Goal: Information Seeking & Learning: Learn about a topic

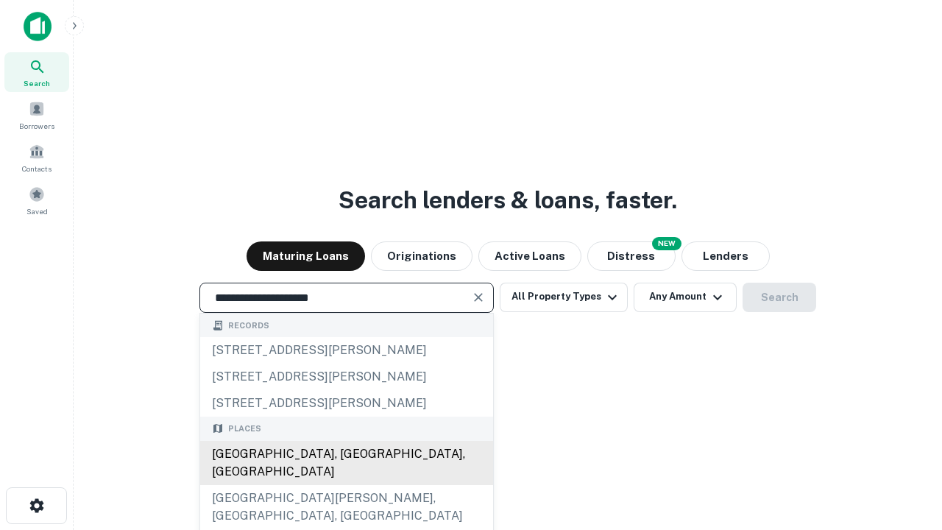
click at [346, 485] on div "[GEOGRAPHIC_DATA], [GEOGRAPHIC_DATA], [GEOGRAPHIC_DATA]" at bounding box center [346, 463] width 293 height 44
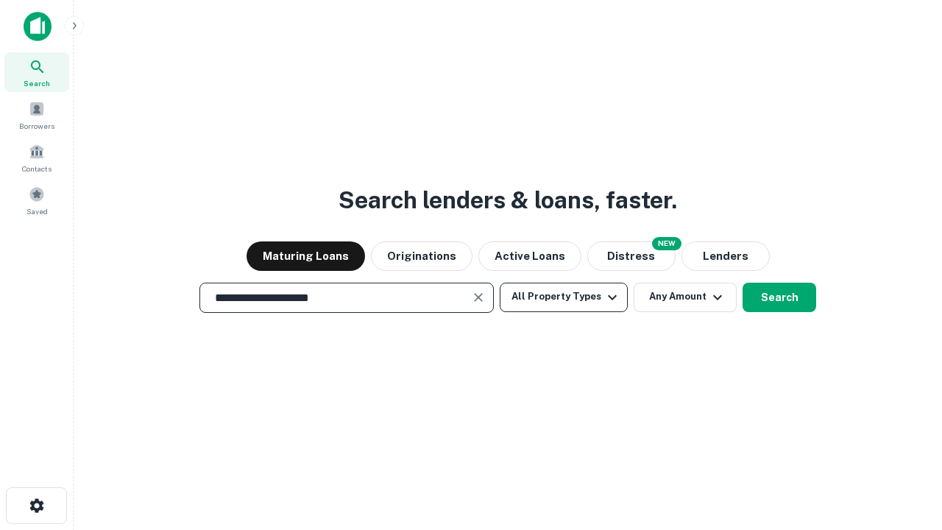
type input "**********"
click at [564, 297] on button "All Property Types" at bounding box center [564, 297] width 128 height 29
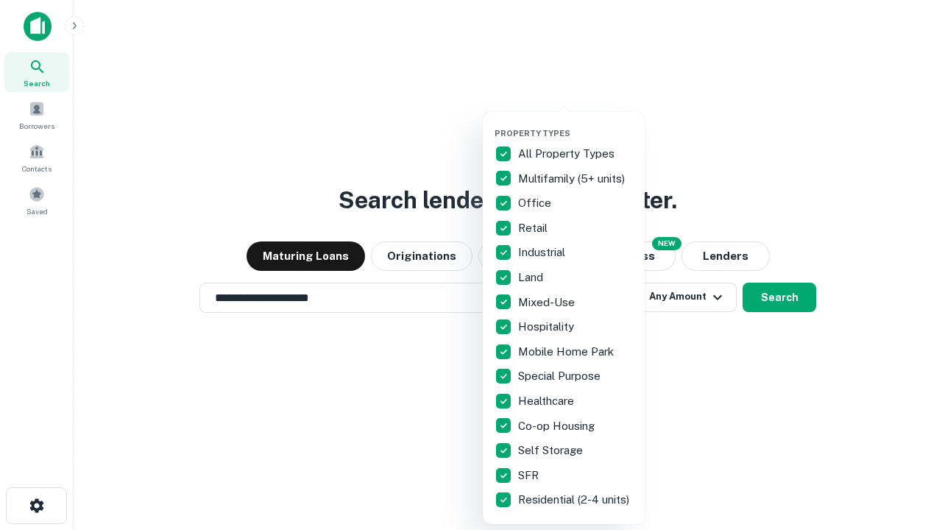
click at [575, 124] on button "button" at bounding box center [575, 124] width 162 height 1
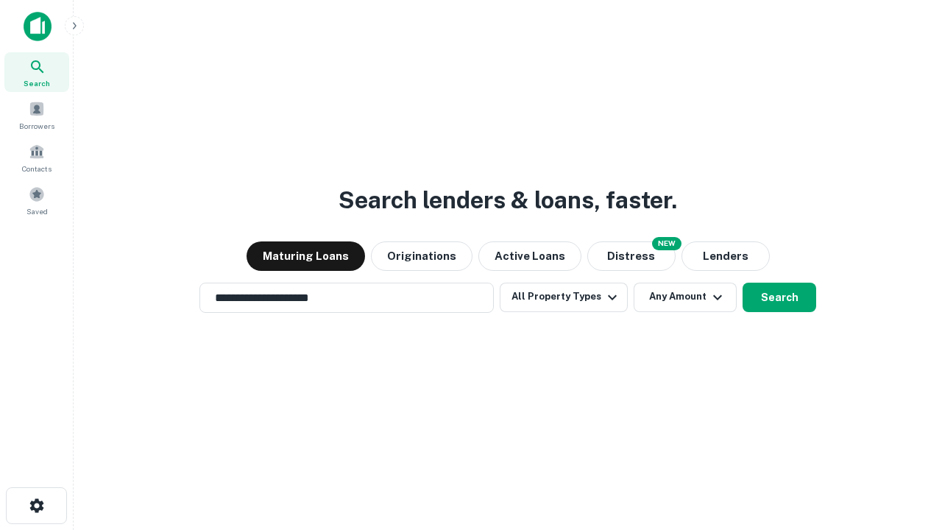
scroll to position [23, 0]
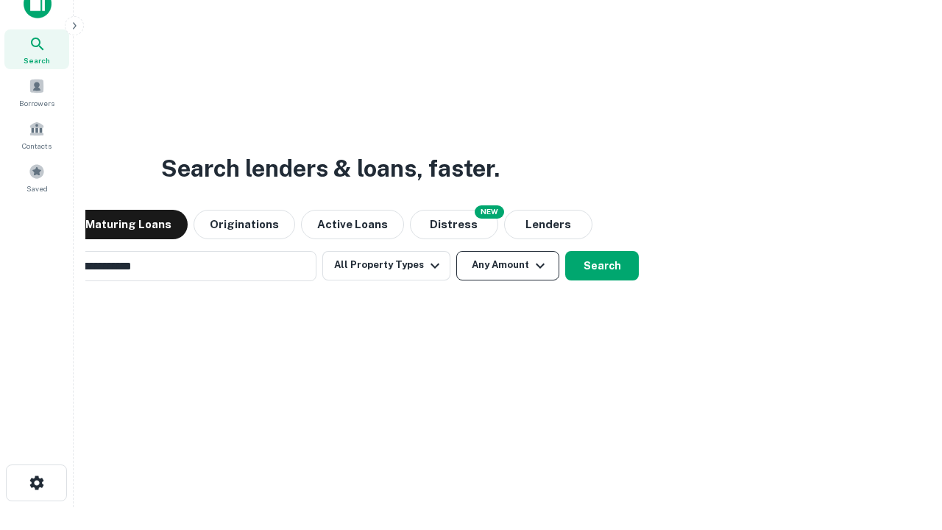
click at [456, 251] on button "Any Amount" at bounding box center [507, 265] width 103 height 29
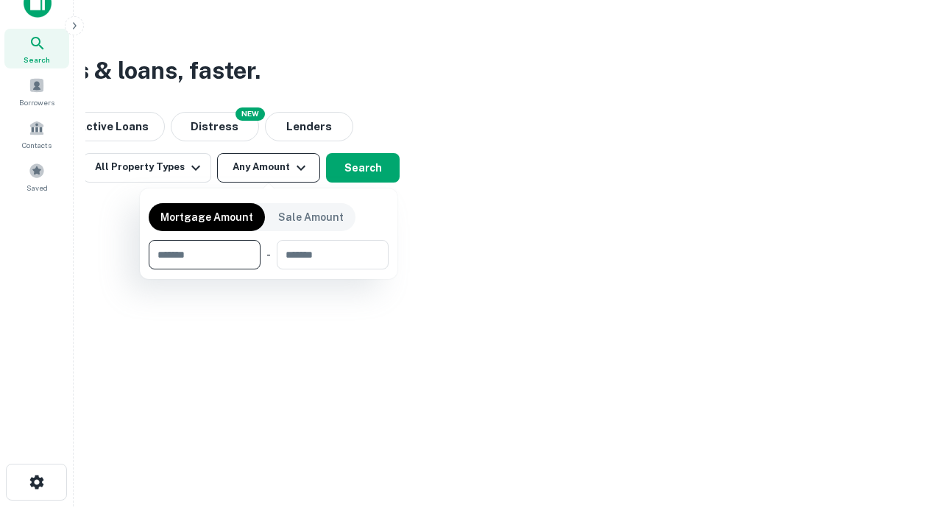
type input "*******"
click at [269, 269] on button "button" at bounding box center [269, 269] width 240 height 1
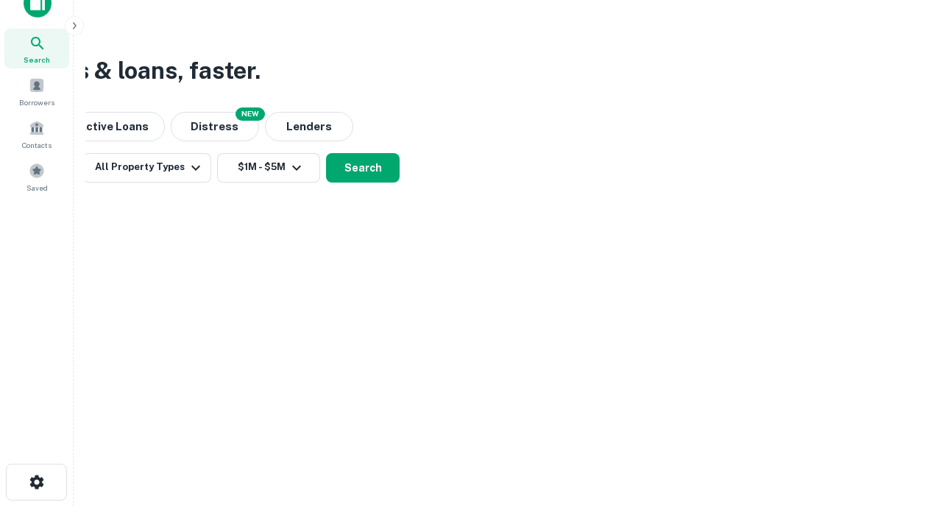
scroll to position [9, 272]
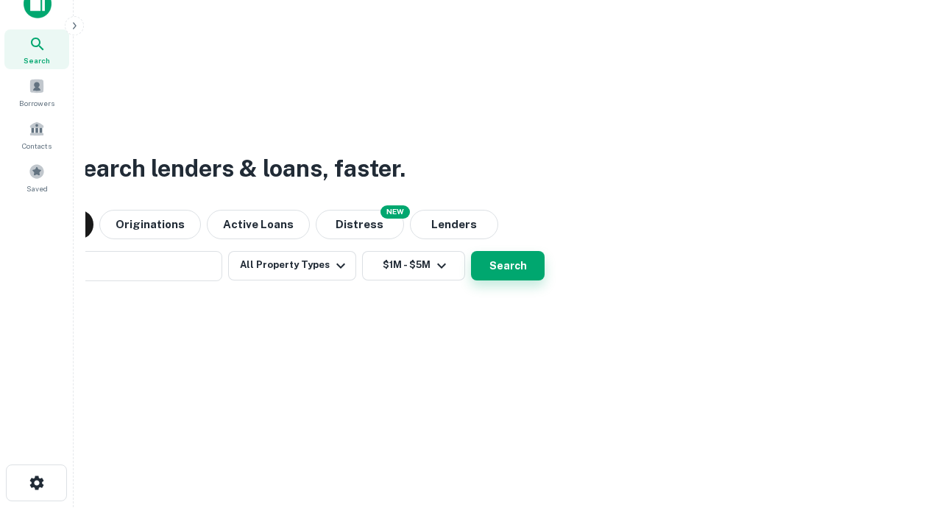
click at [471, 251] on button "Search" at bounding box center [508, 265] width 74 height 29
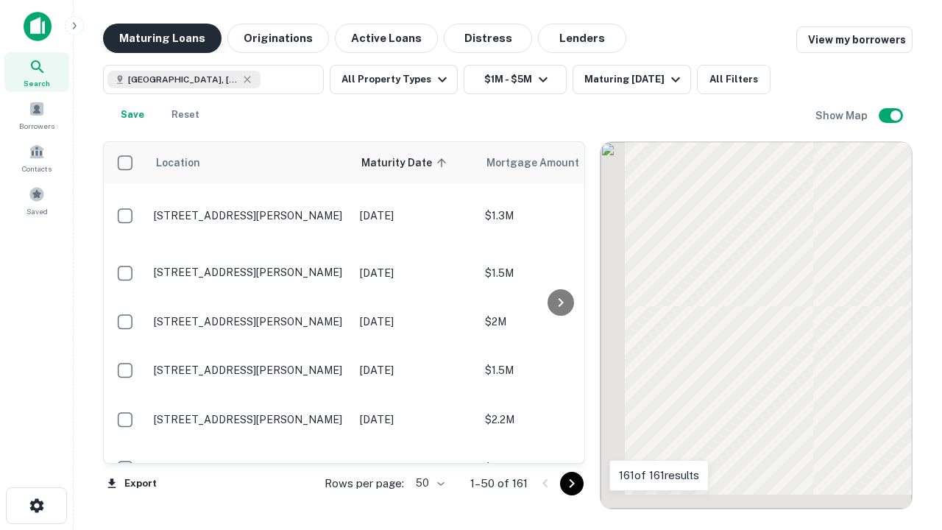
click at [162, 38] on button "Maturing Loans" at bounding box center [162, 38] width 118 height 29
